Goal: Navigation & Orientation: Find specific page/section

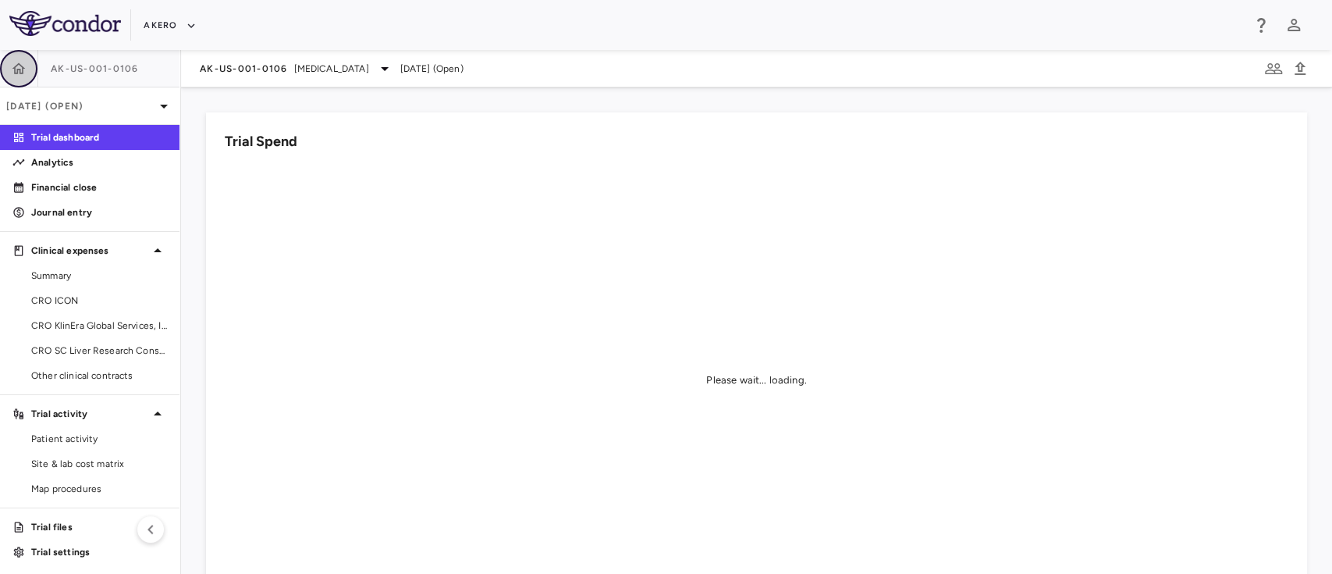
click at [13, 73] on icon "button" at bounding box center [19, 69] width 16 height 16
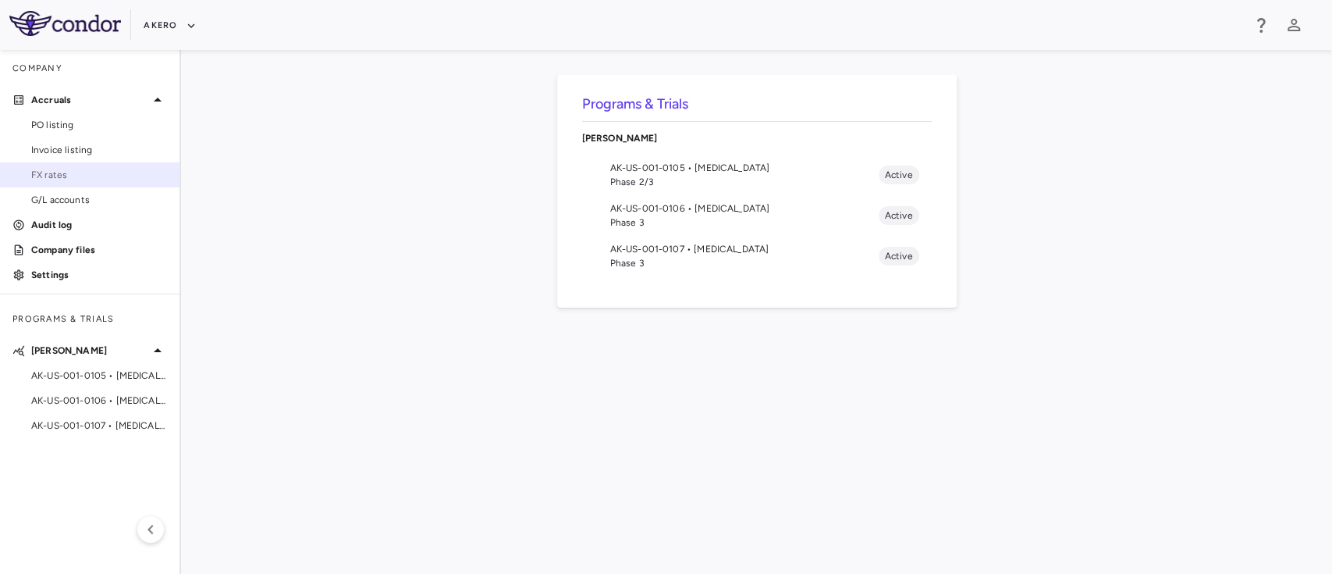
click at [73, 174] on span "FX rates" at bounding box center [99, 175] width 136 height 14
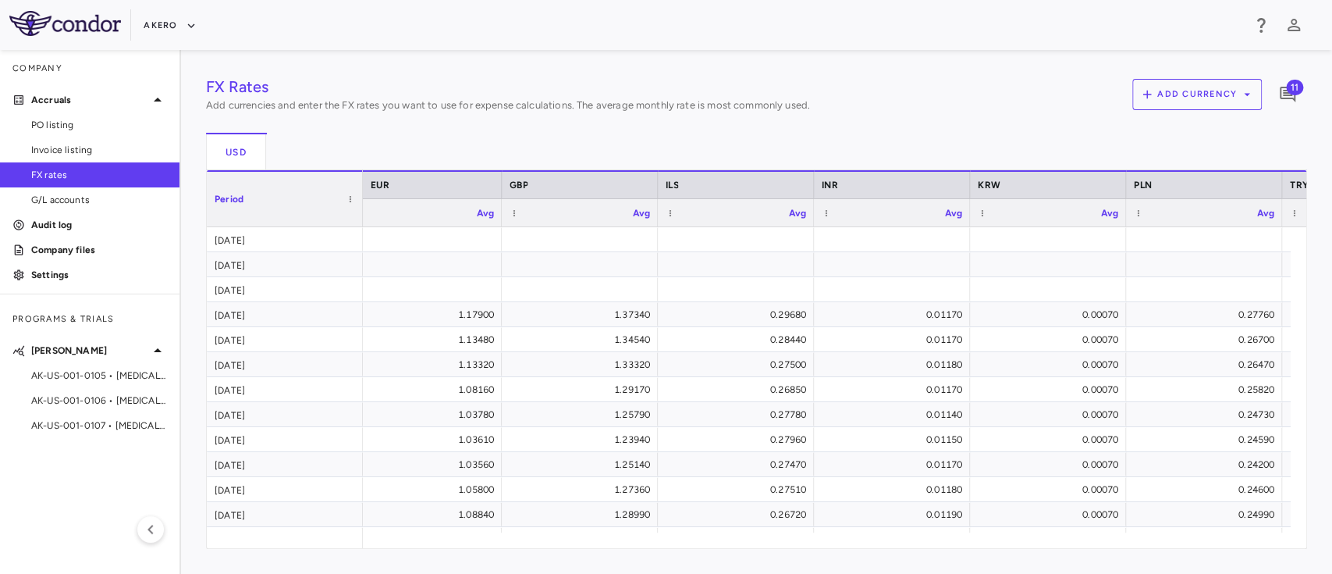
scroll to position [0, 295]
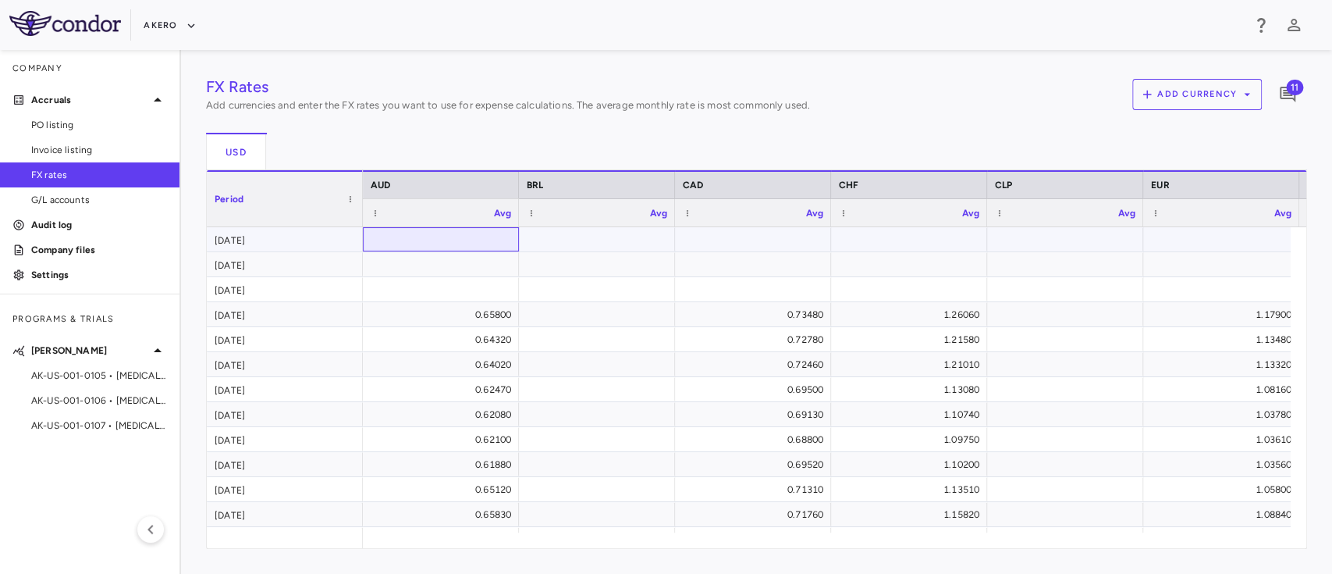
click at [453, 251] on div at bounding box center [441, 239] width 156 height 24
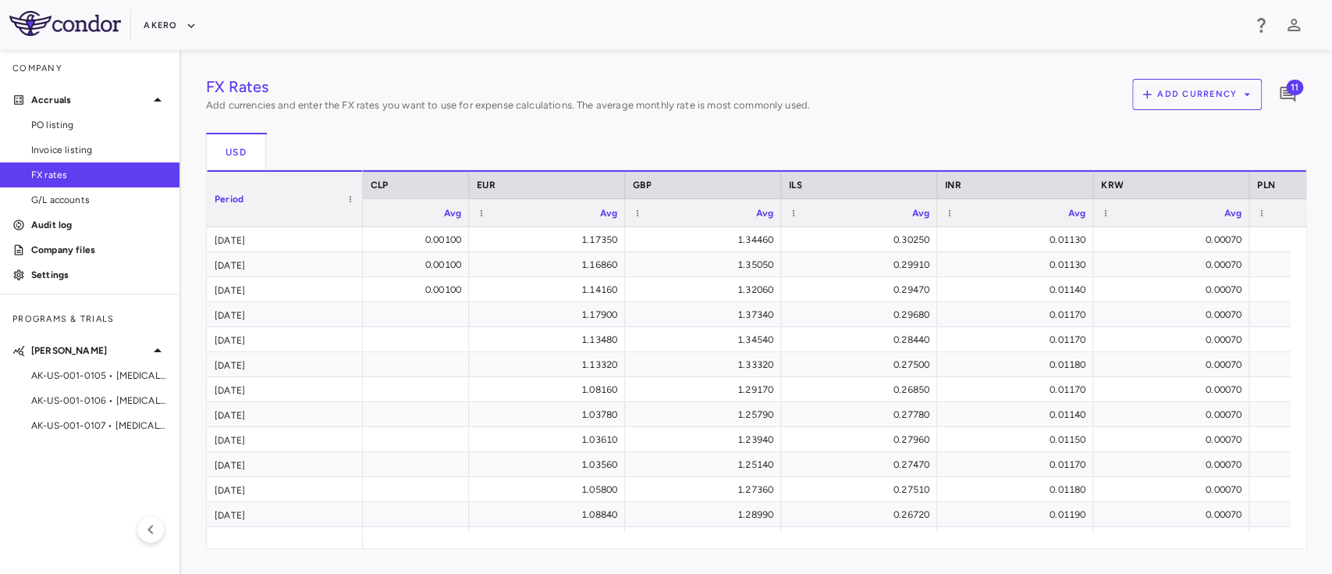
scroll to position [0, 1101]
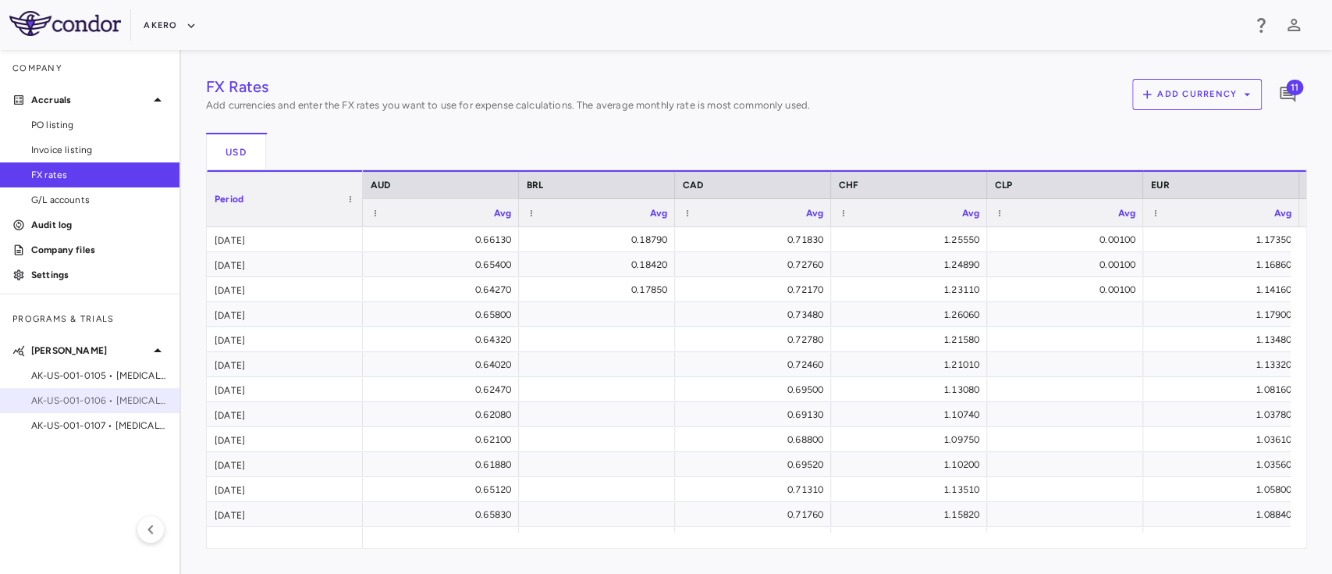
click at [44, 390] on div "AK-US-001-0106 • [MEDICAL_DATA]" at bounding box center [90, 400] width 180 height 23
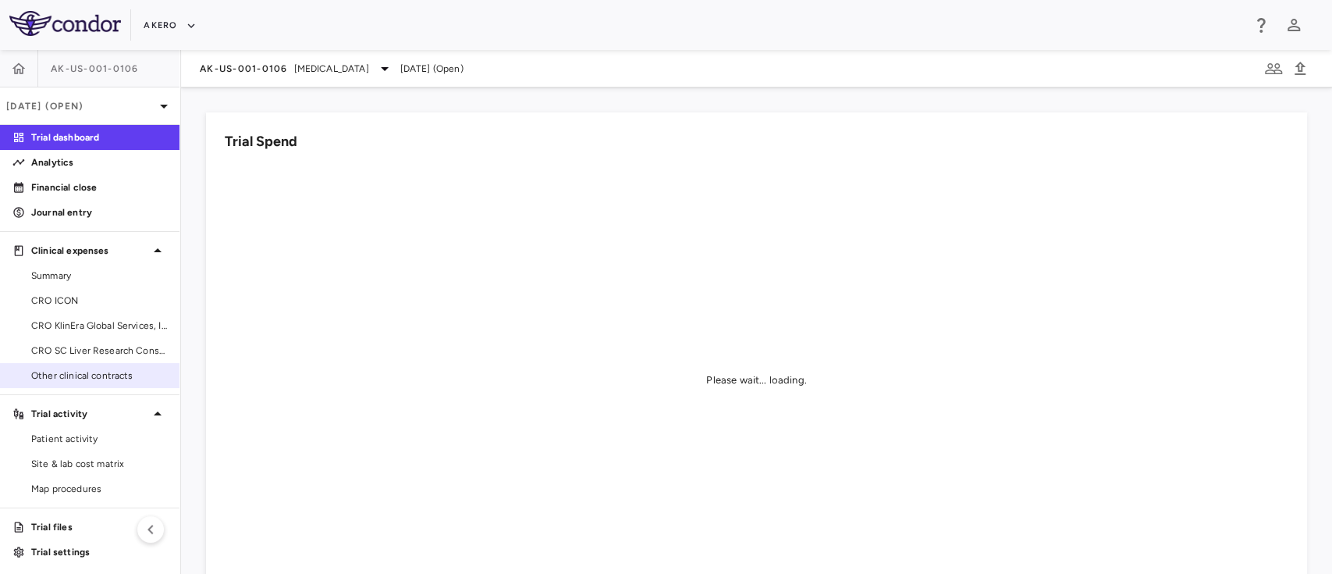
click at [76, 372] on span "Other clinical contracts" at bounding box center [99, 375] width 136 height 14
